Goal: Find specific page/section: Find specific page/section

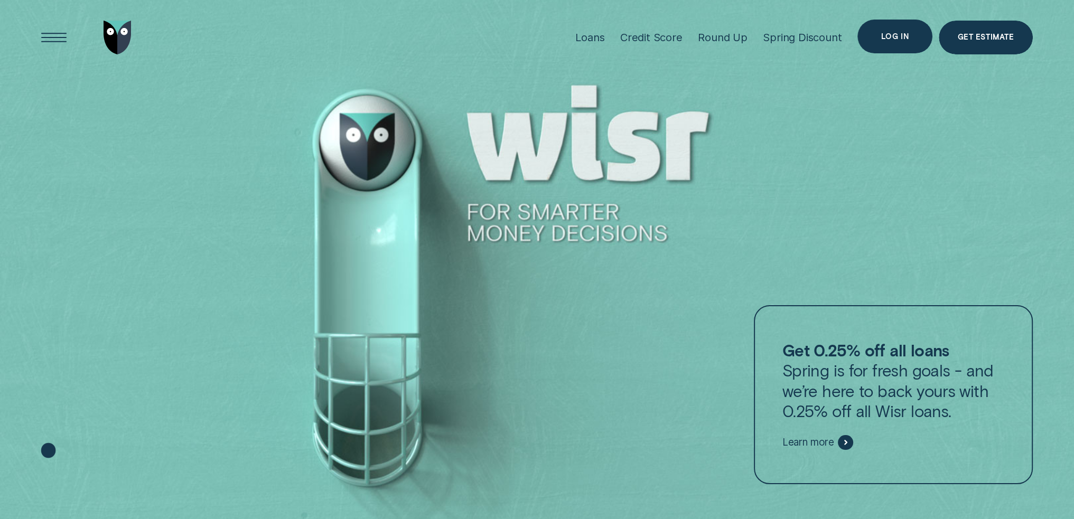
click at [864, 35] on div "Log in" at bounding box center [895, 37] width 75 height 34
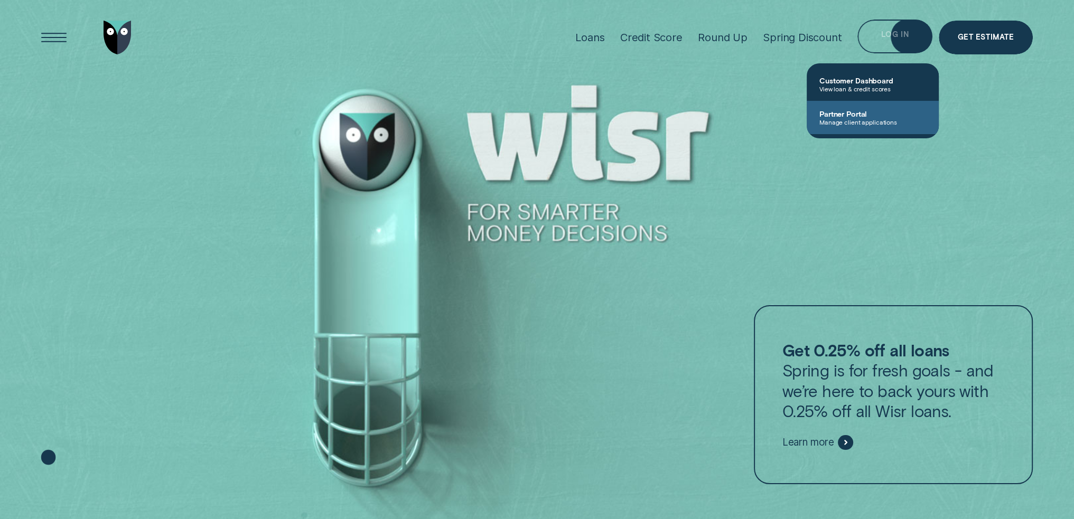
click at [859, 122] on span "Manage client applications" at bounding box center [872, 121] width 107 height 7
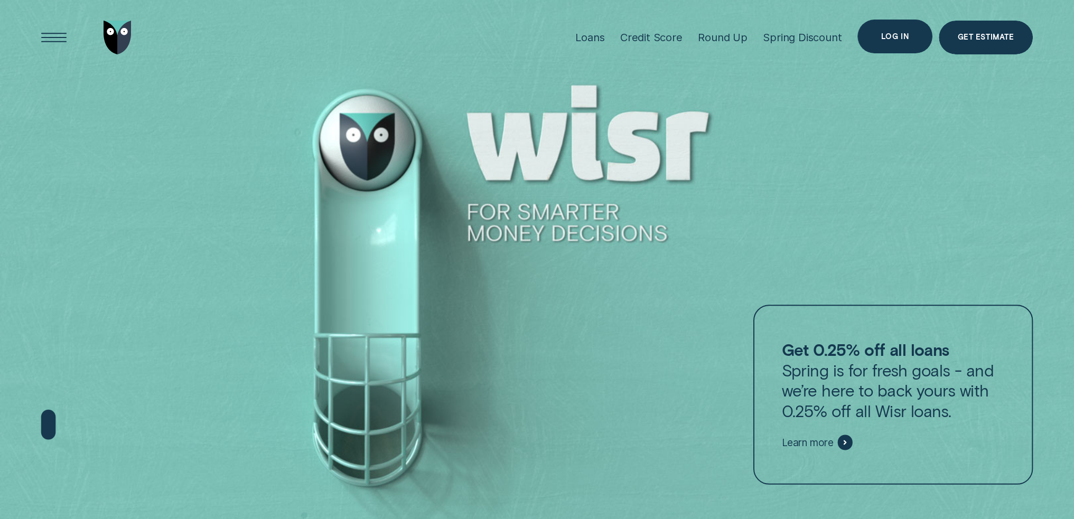
click at [886, 39] on div "Log in" at bounding box center [894, 36] width 27 height 6
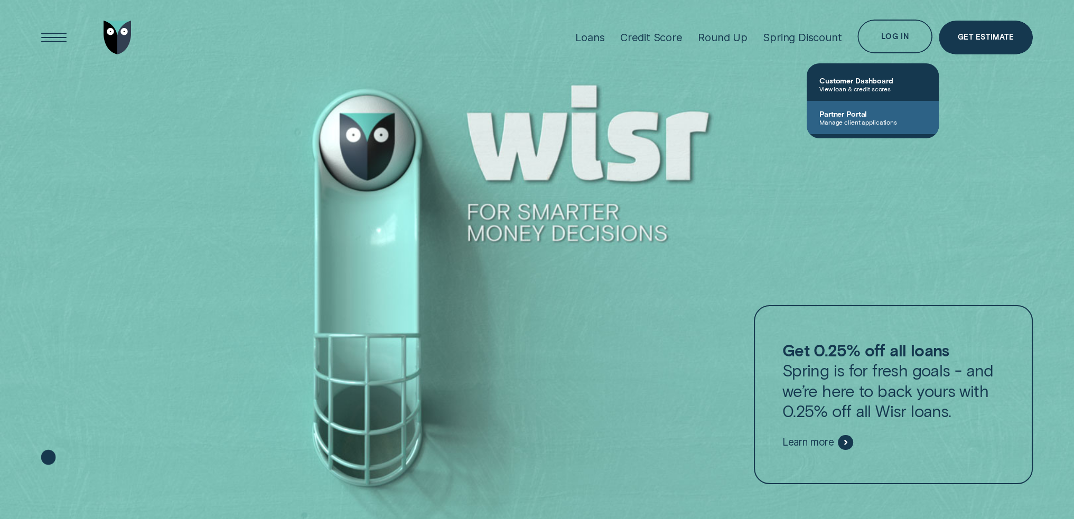
click at [842, 128] on link "Partner Portal Manage client applications" at bounding box center [873, 117] width 132 height 33
